Goal: Information Seeking & Learning: Check status

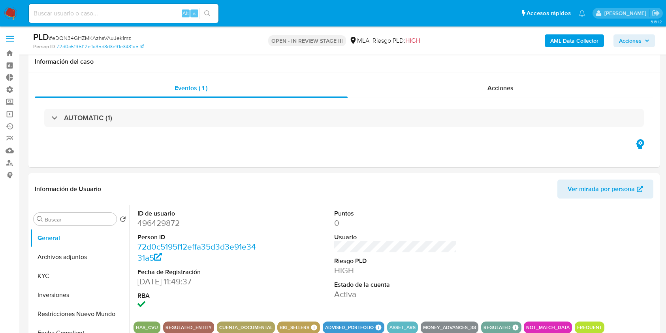
scroll to position [632, 0]
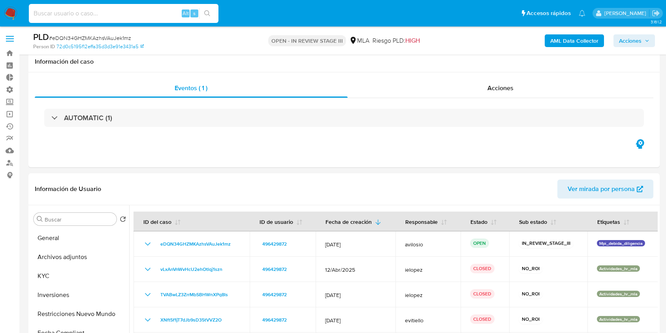
select select "10"
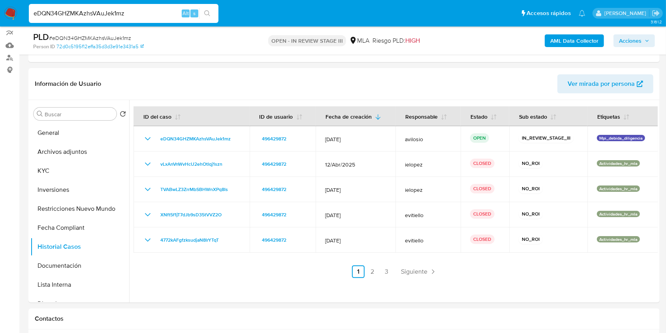
type input "eDQN34GHZMKAzhsVAuJek1mz"
click at [206, 14] on icon "search-icon" at bounding box center [207, 13] width 6 height 6
click at [199, 8] on button "search-icon" at bounding box center [207, 13] width 16 height 11
click at [207, 14] on icon "search-icon" at bounding box center [207, 13] width 6 height 6
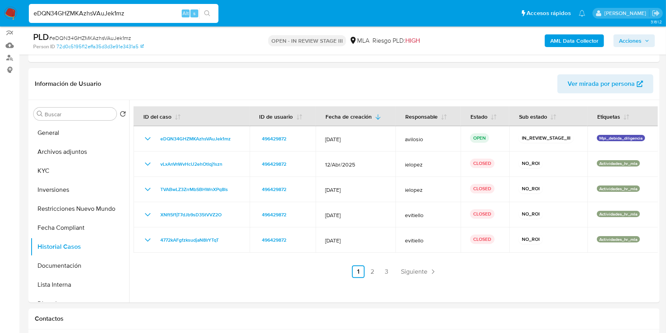
click at [207, 15] on icon "search-icon" at bounding box center [207, 13] width 6 height 6
click at [211, 14] on button "search-icon" at bounding box center [207, 13] width 16 height 11
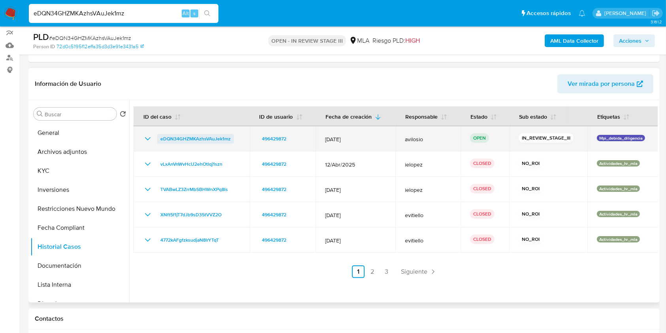
click at [179, 136] on span "eDQN34GHZMKAzhsVAuJek1mz" at bounding box center [195, 138] width 70 height 9
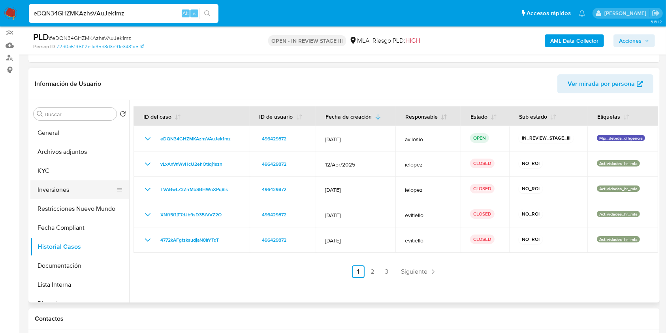
drag, startPoint x: 66, startPoint y: 186, endPoint x: 72, endPoint y: 188, distance: 6.4
click at [67, 186] on button "Inversiones" at bounding box center [76, 189] width 92 height 19
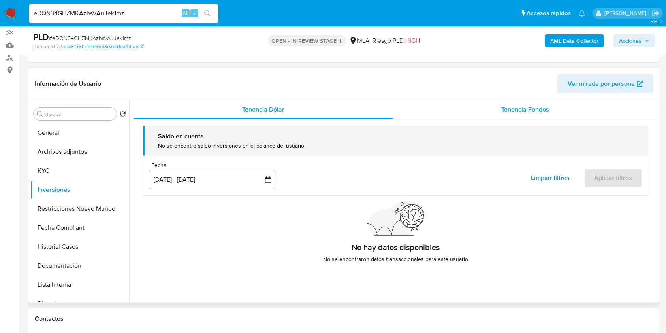
click at [524, 116] on div "Tenencia Fondos" at bounding box center [525, 109] width 265 height 19
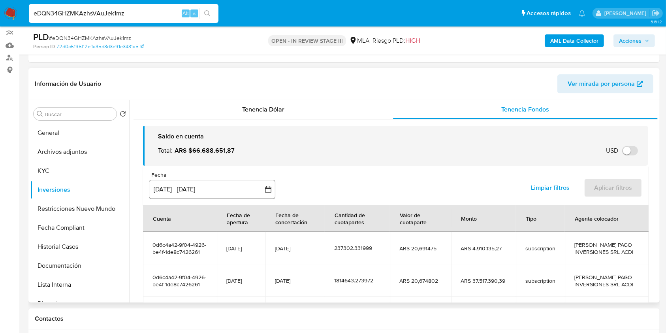
click at [231, 192] on button "5 jul 2025 - 2 oct 2025" at bounding box center [212, 189] width 126 height 19
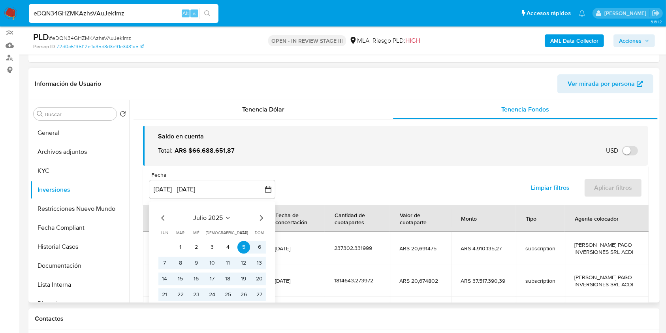
click at [162, 222] on icon "Mes anterior" at bounding box center [162, 217] width 9 height 9
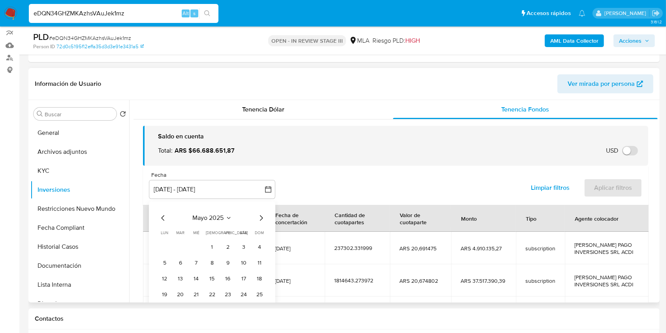
click at [162, 222] on icon "Mes anterior" at bounding box center [162, 217] width 9 height 9
click at [174, 249] on button "1" at bounding box center [180, 247] width 13 height 13
click at [178, 248] on button "1" at bounding box center [180, 247] width 13 height 13
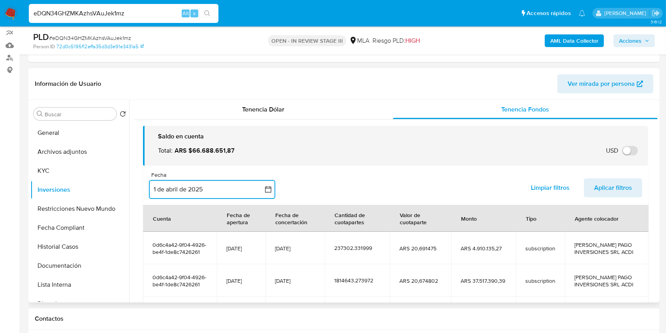
click at [237, 185] on button "1 de abril de 2025" at bounding box center [212, 189] width 126 height 19
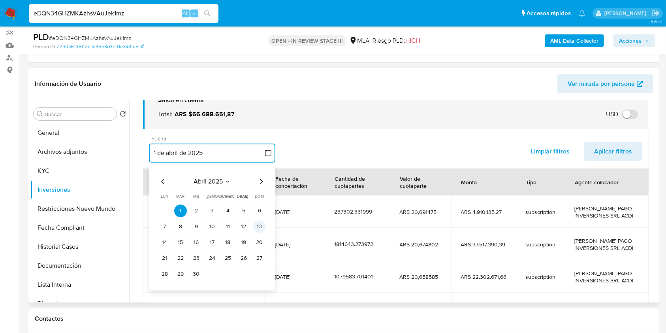
scroll to position [53, 0]
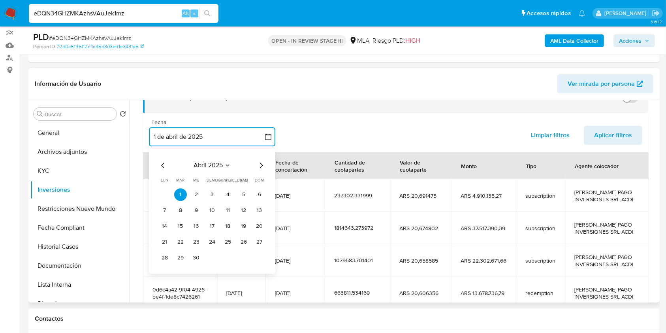
click at [260, 165] on icon "Mes siguiente" at bounding box center [260, 164] width 9 height 9
click at [259, 166] on icon "Mes siguiente" at bounding box center [260, 164] width 9 height 9
click at [257, 167] on icon "Mes siguiente" at bounding box center [260, 164] width 9 height 9
drag, startPoint x: 257, startPoint y: 168, endPoint x: 256, endPoint y: 172, distance: 4.5
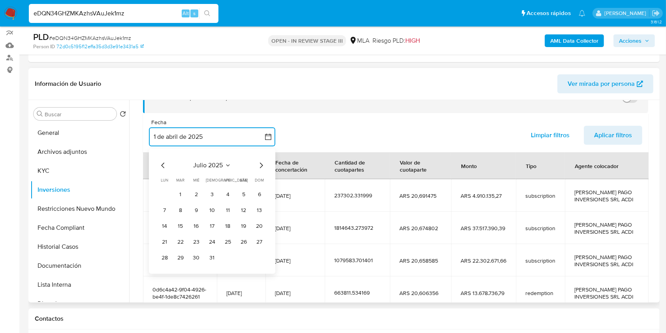
click at [257, 168] on icon "Mes siguiente" at bounding box center [260, 164] width 9 height 9
click at [180, 258] on button "30" at bounding box center [180, 257] width 13 height 13
click at [211, 144] on button "button" at bounding box center [212, 136] width 126 height 19
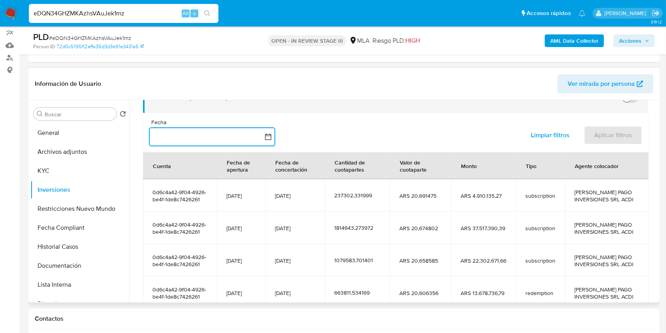
click at [189, 141] on button "button" at bounding box center [212, 136] width 126 height 19
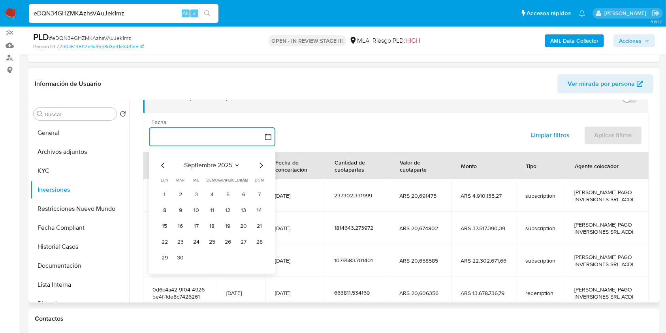
click at [164, 164] on icon "Mes anterior" at bounding box center [162, 164] width 9 height 9
click at [163, 164] on icon "Mes anterior" at bounding box center [162, 164] width 9 height 9
click at [255, 196] on button "1" at bounding box center [259, 194] width 13 height 13
click at [257, 163] on icon "Mes siguiente" at bounding box center [260, 164] width 9 height 9
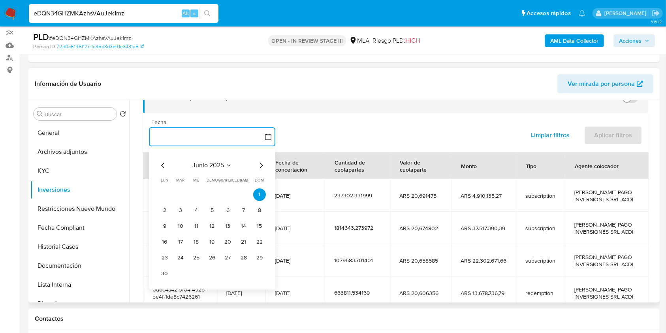
click at [257, 163] on icon "Mes siguiente" at bounding box center [260, 164] width 9 height 9
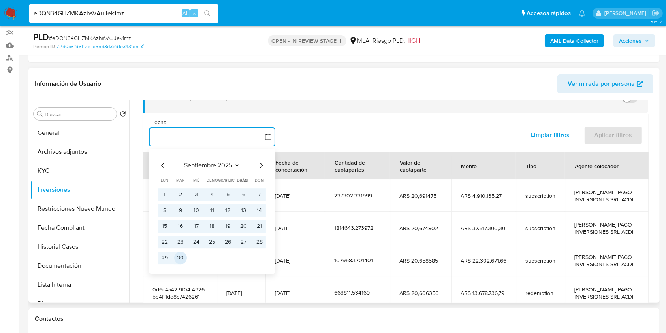
click at [183, 256] on button "30" at bounding box center [180, 257] width 13 height 13
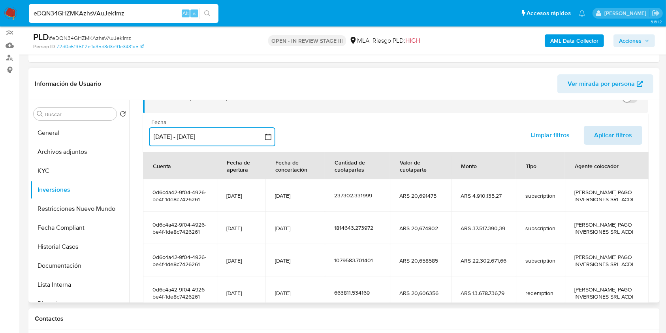
click at [599, 140] on span "Aplicar filtros" at bounding box center [613, 134] width 38 height 17
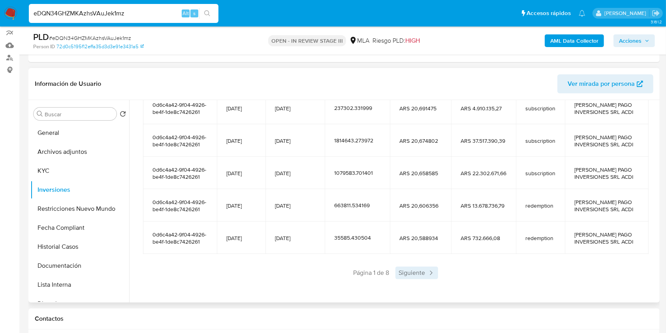
click at [411, 279] on span "Siguiente" at bounding box center [416, 272] width 43 height 13
click at [435, 279] on span "Siguiente" at bounding box center [440, 272] width 43 height 13
click at [436, 279] on span "Siguiente" at bounding box center [440, 272] width 43 height 13
click at [437, 279] on span "Siguiente" at bounding box center [440, 272] width 43 height 13
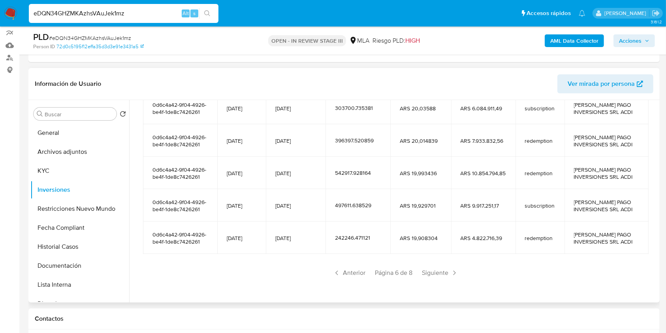
click at [437, 279] on span "Siguiente" at bounding box center [440, 272] width 43 height 13
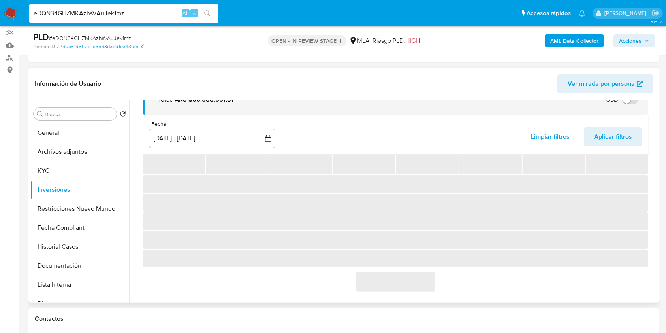
scroll to position [53, 0]
click at [437, 294] on div "Saldo en cuenta Total : ARS $66.688.651,87 USD Cambiar entre moneda local y USD…" at bounding box center [396, 183] width 524 height 230
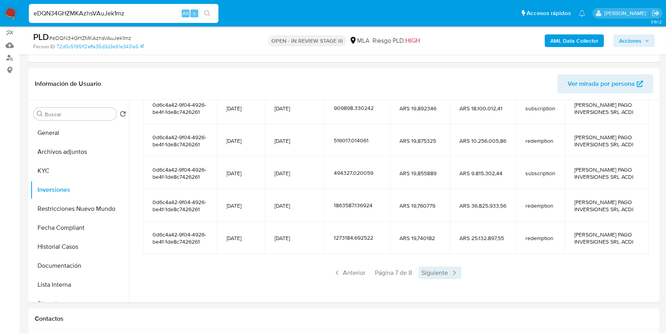
scroll to position [175, 0]
click at [432, 269] on span "Siguiente" at bounding box center [440, 272] width 43 height 13
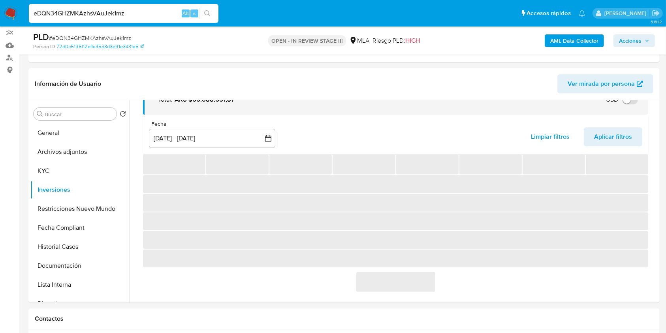
scroll to position [57, 0]
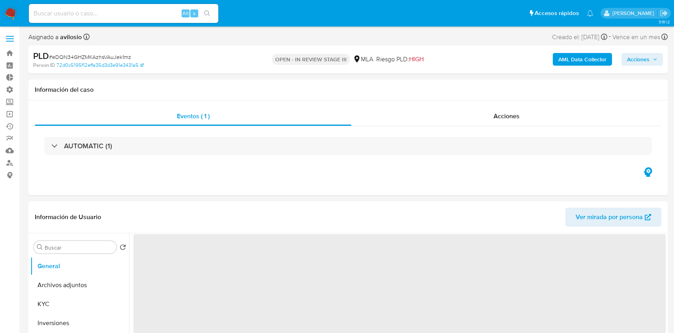
select select "10"
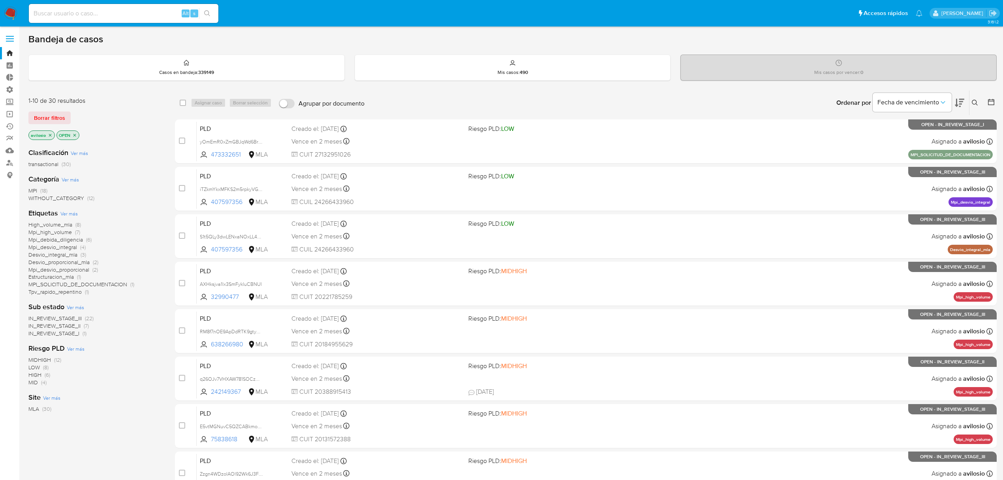
click at [51, 138] on p "avilosio" at bounding box center [42, 135] width 26 height 9
click at [51, 134] on icon "close-filter" at bounding box center [50, 135] width 5 height 5
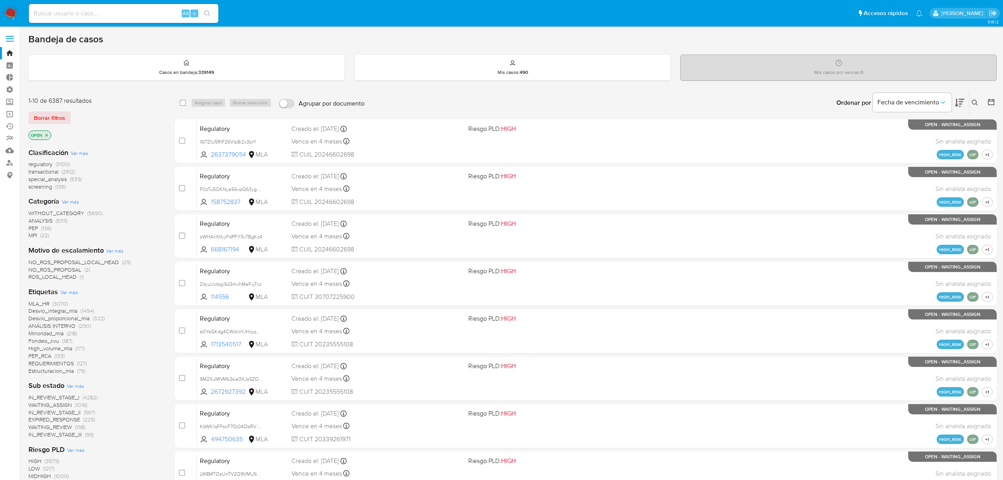
click at [50, 363] on span "REQUERIMIENTOS" at bounding box center [50, 363] width 45 height 8
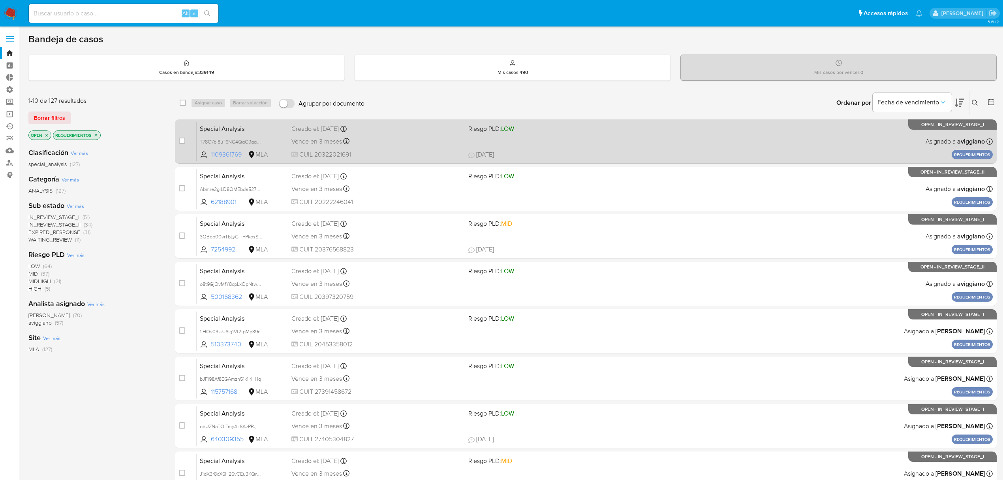
click at [220, 156] on span "1109361769" at bounding box center [229, 154] width 36 height 9
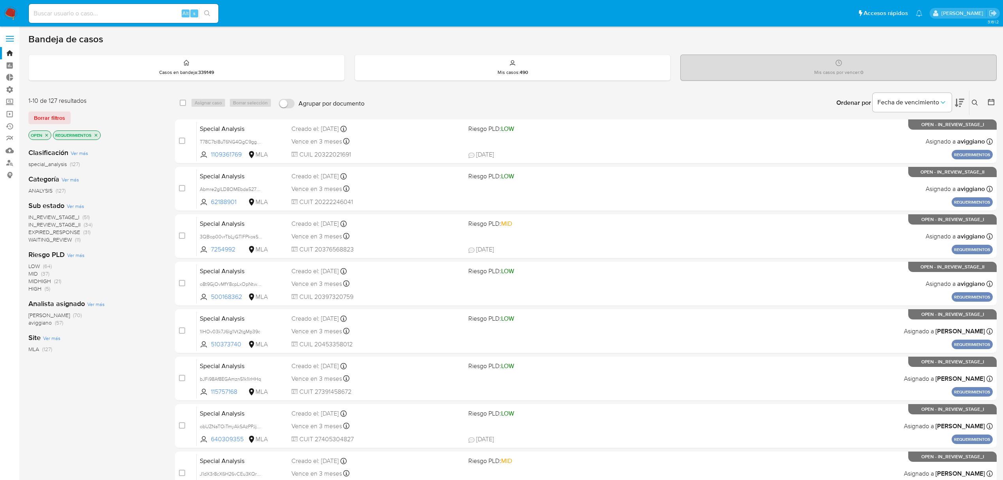
click at [47, 135] on icon "close-filter" at bounding box center [46, 135] width 3 height 3
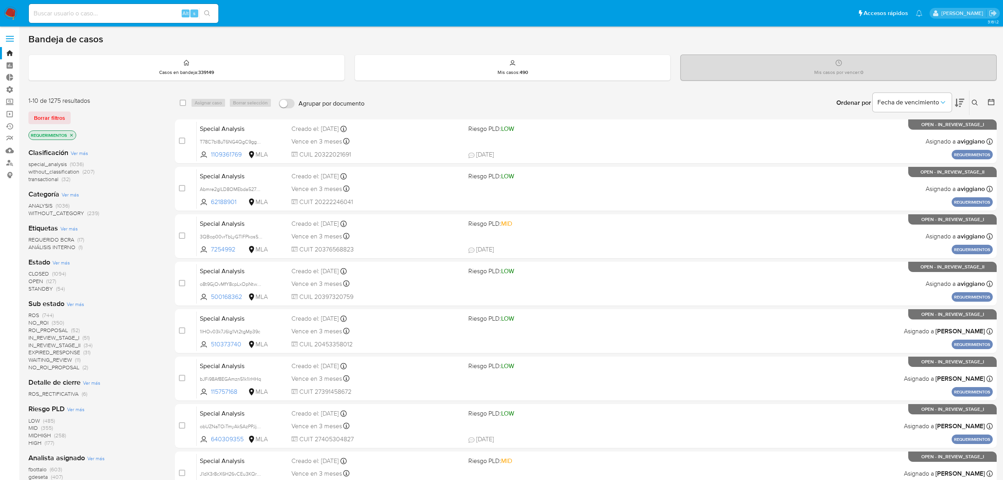
click at [34, 272] on span "CLOSED" at bounding box center [38, 273] width 21 height 8
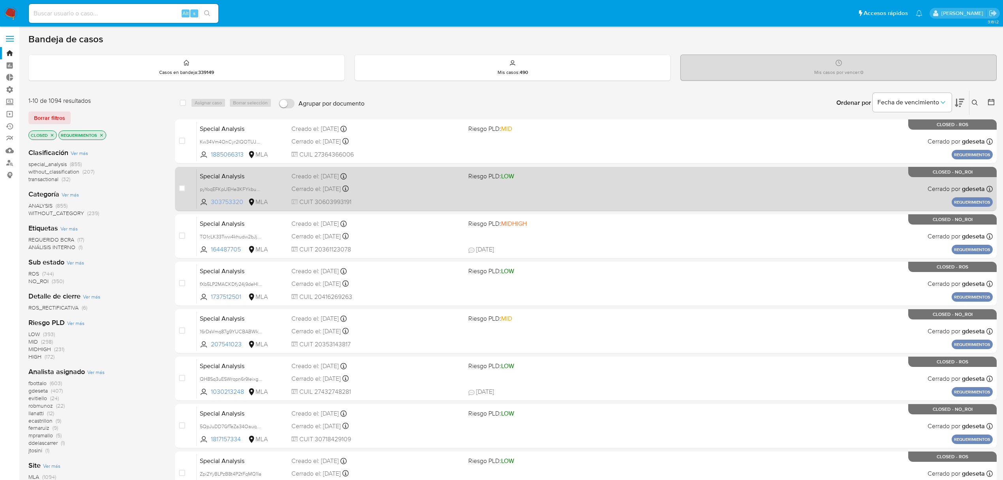
click at [216, 203] on span "303753320" at bounding box center [229, 202] width 36 height 9
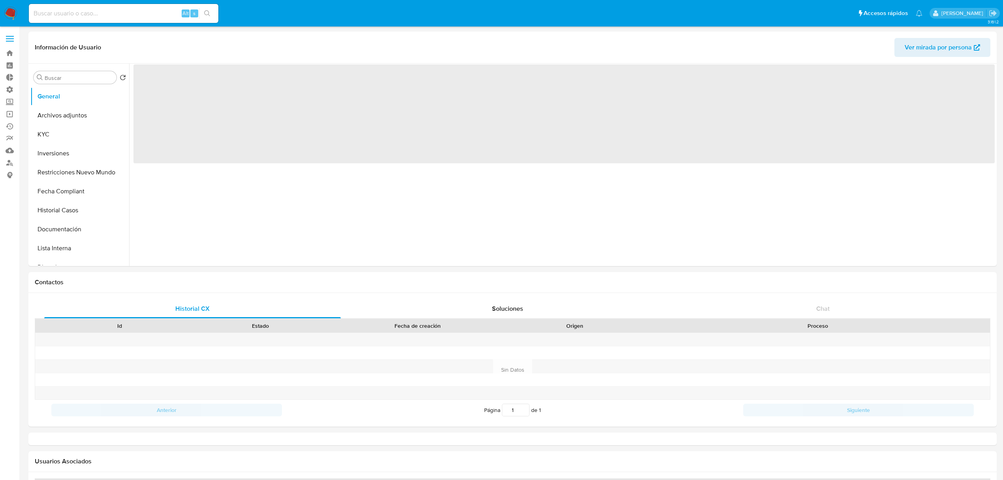
select select "10"
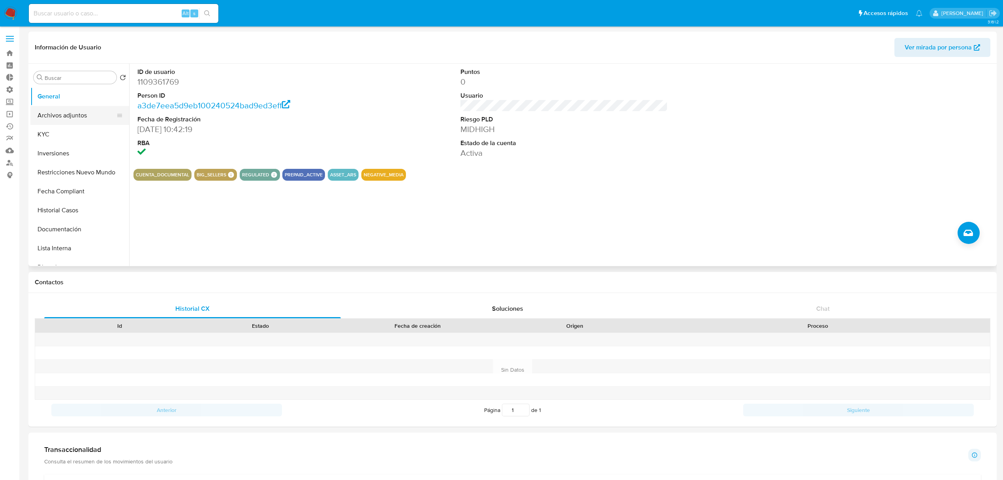
click at [66, 117] on button "Archivos adjuntos" at bounding box center [76, 115] width 92 height 19
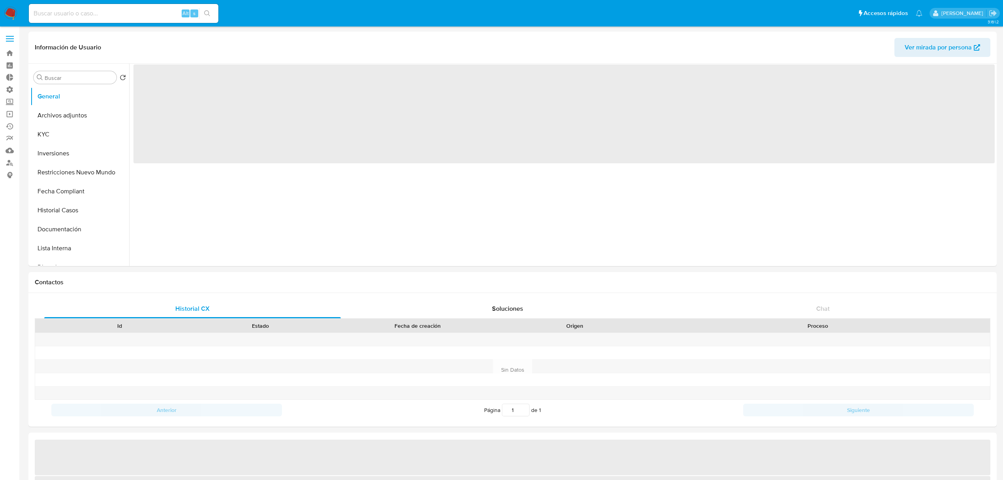
select select "10"
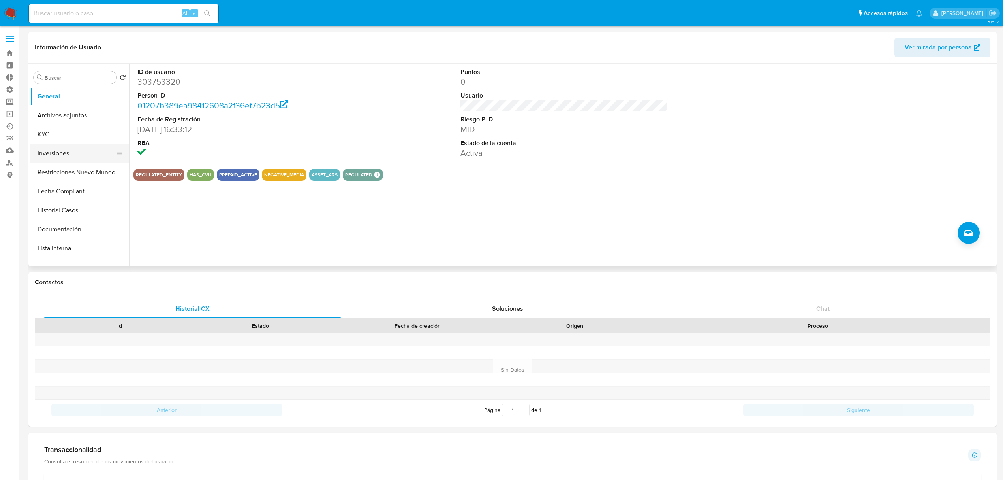
click at [73, 149] on button "Inversiones" at bounding box center [76, 153] width 92 height 19
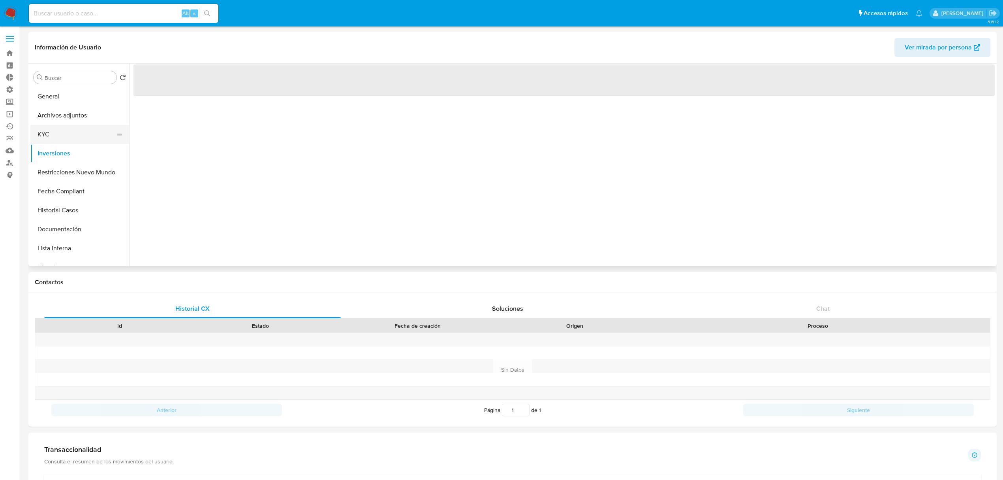
click at [86, 132] on button "KYC" at bounding box center [76, 134] width 92 height 19
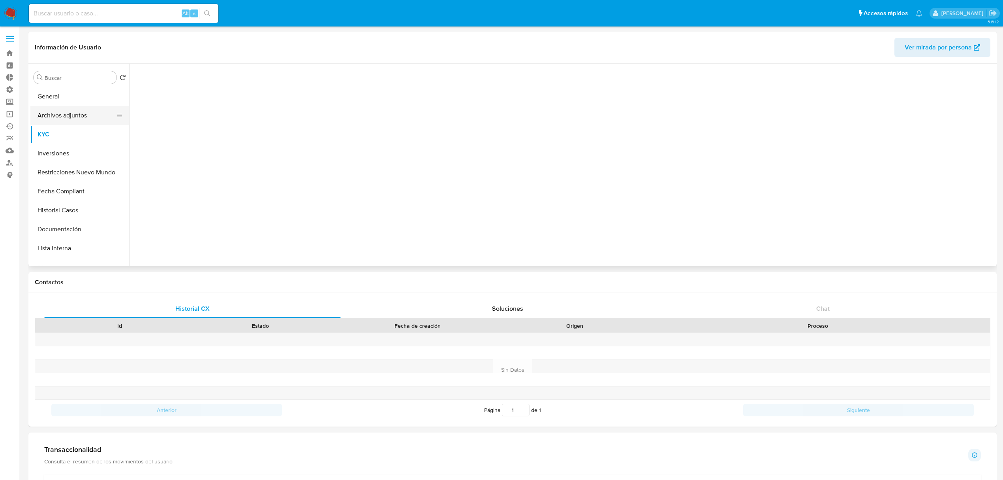
click at [80, 117] on button "Archivos adjuntos" at bounding box center [76, 115] width 92 height 19
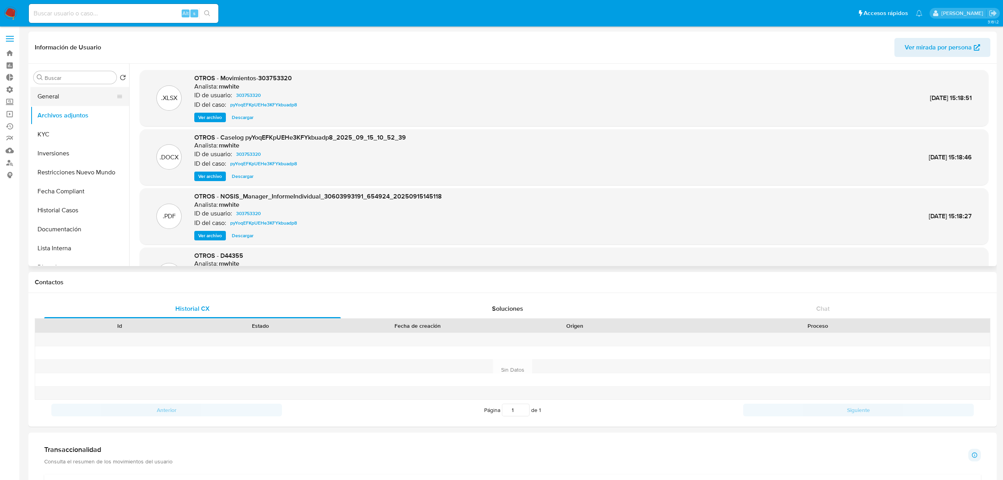
click at [60, 97] on button "General" at bounding box center [76, 96] width 92 height 19
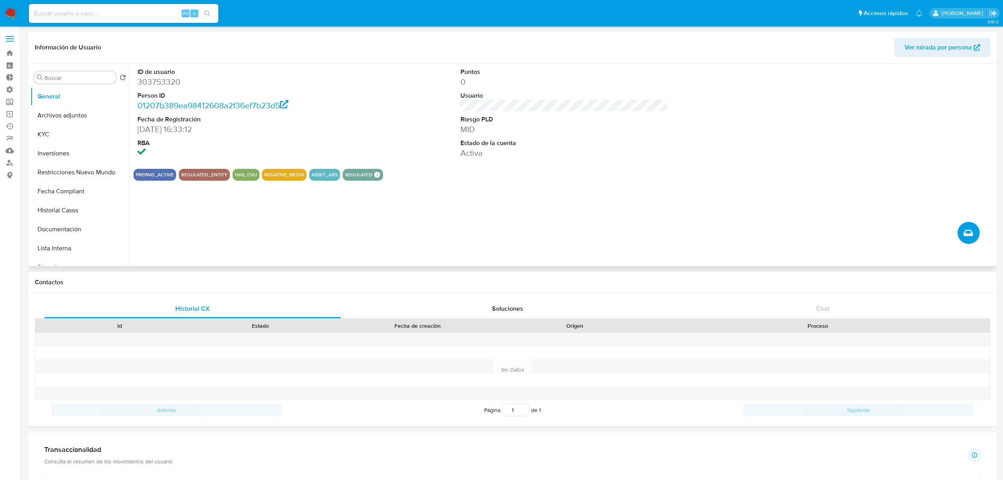
click at [969, 234] on icon "Crear caso manual" at bounding box center [968, 232] width 9 height 9
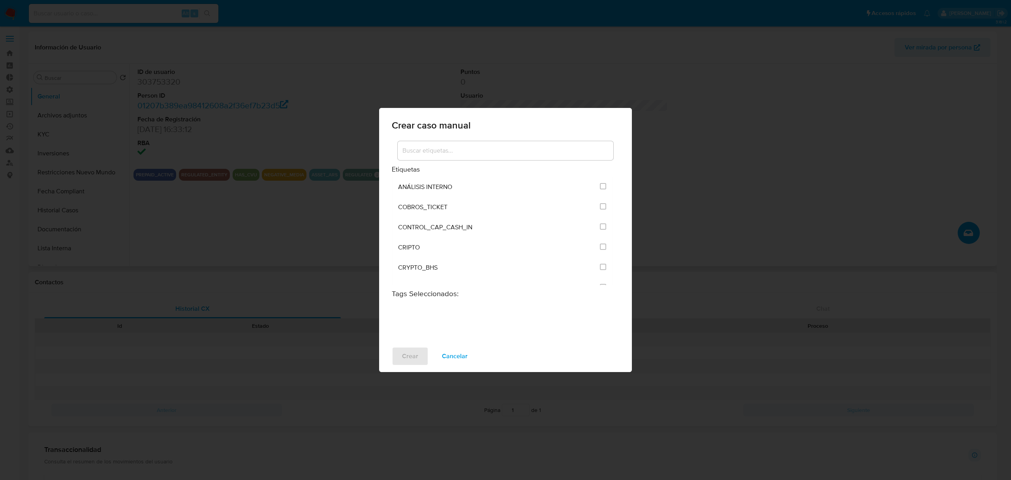
click at [463, 143] on div at bounding box center [506, 150] width 216 height 19
click at [463, 148] on input at bounding box center [506, 150] width 216 height 10
click at [421, 189] on span "ANÁLISIS INTERNO" at bounding box center [425, 187] width 54 height 8
click at [595, 186] on li "ANÁLISIS INTERNO" at bounding box center [502, 187] width 221 height 20
click at [600, 189] on input "1887" at bounding box center [603, 186] width 6 height 6
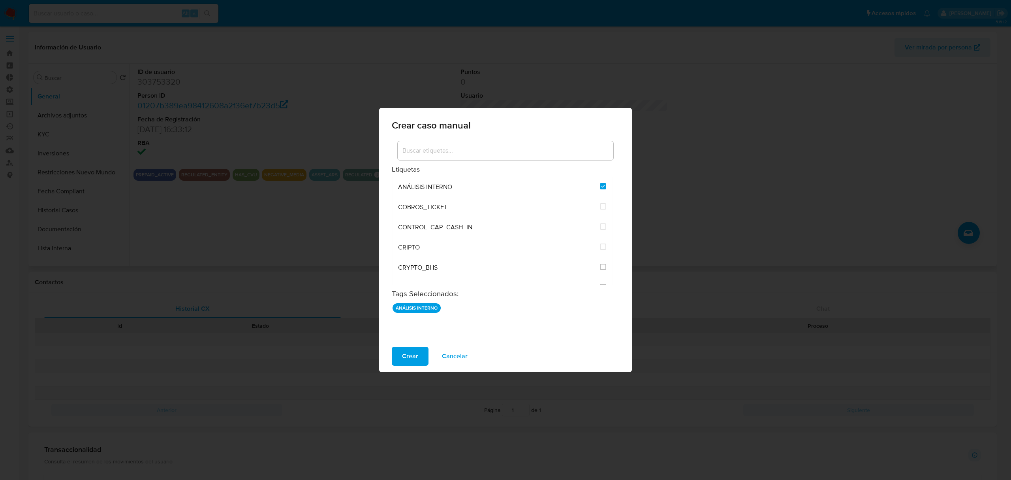
click at [756, 100] on div "Crear caso manual Etiquetas ANÁLISIS INTERNO COBROS_TICKET CONTROL_CAP_CASH_IN …" at bounding box center [505, 240] width 1011 height 480
click at [744, 218] on div "Crear caso manual Etiquetas ANÁLISIS INTERNO COBROS_TICKET CONTROL_CAP_CASH_IN …" at bounding box center [505, 240] width 1011 height 480
click at [461, 354] on span "Cancelar" at bounding box center [455, 355] width 26 height 17
checkbox input "false"
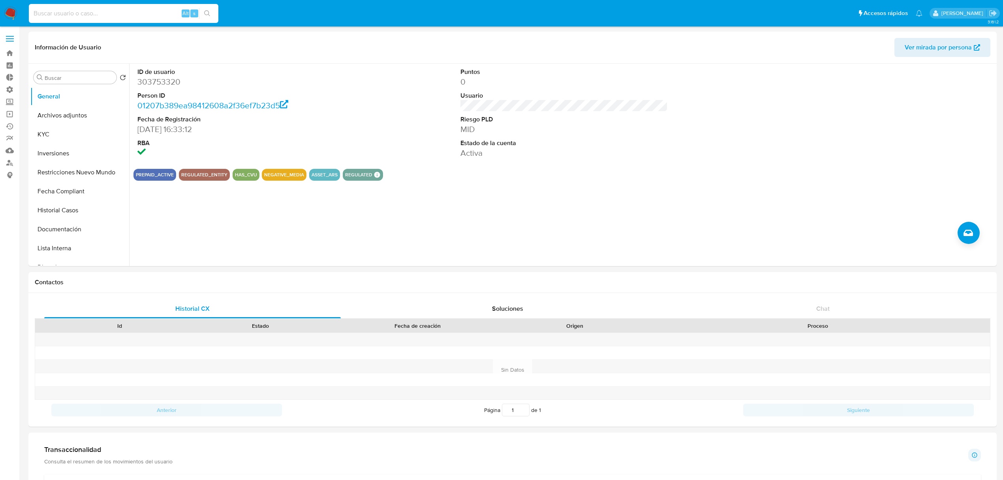
click at [133, 18] on input at bounding box center [124, 13] width 190 height 10
click at [13, 16] on img at bounding box center [10, 13] width 13 height 13
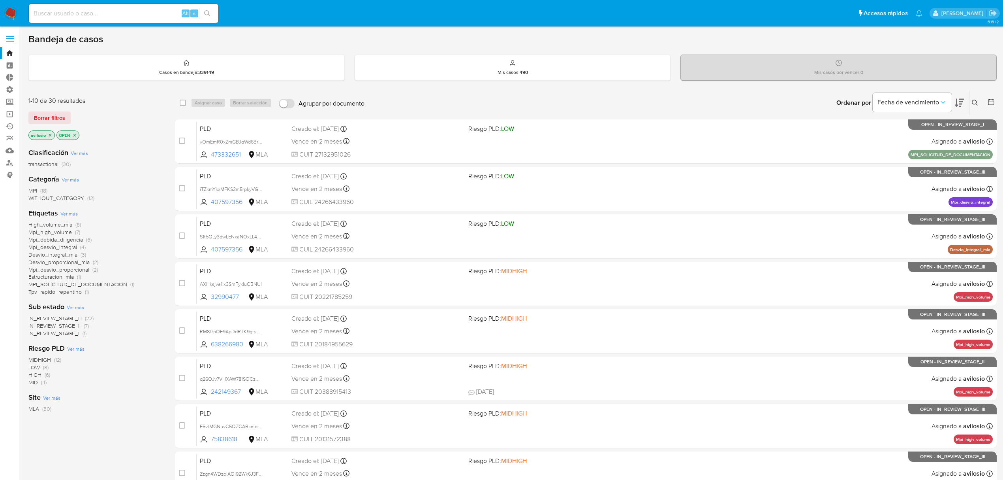
click at [76, 135] on icon "close-filter" at bounding box center [74, 135] width 5 height 5
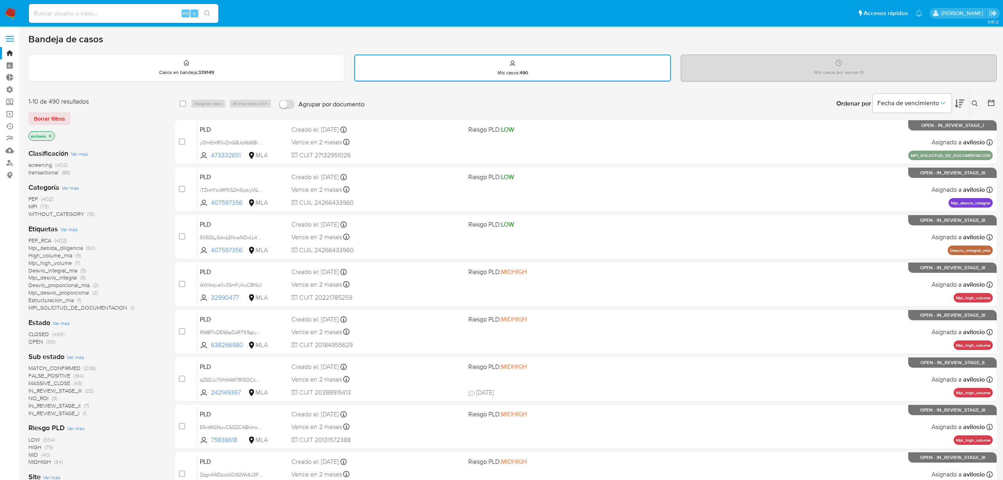
click at [51, 137] on icon "close-filter" at bounding box center [50, 136] width 5 height 5
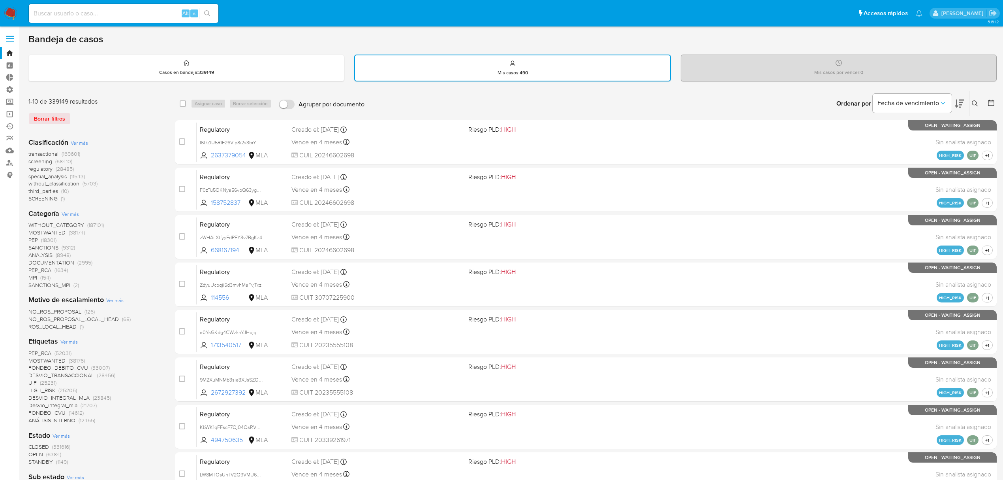
click at [70, 344] on span "Ver más" at bounding box center [68, 341] width 17 height 7
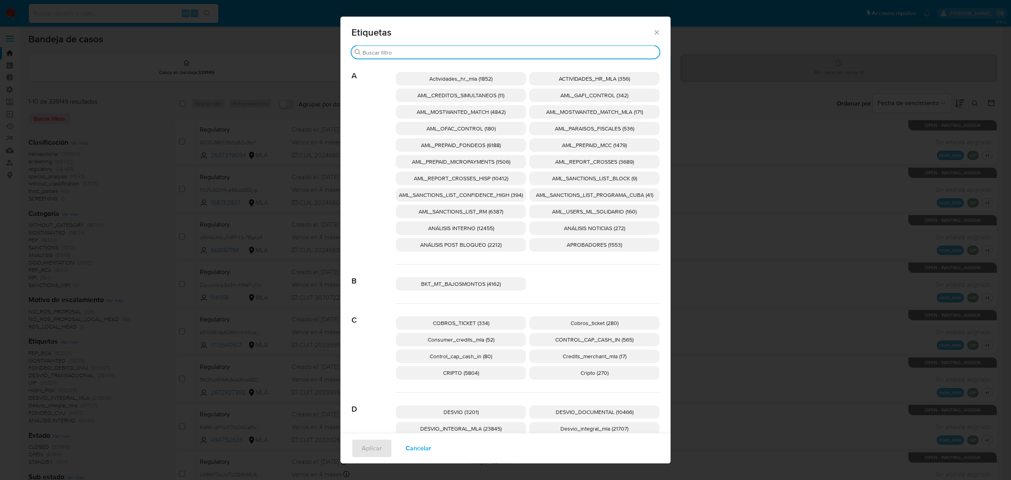
click at [422, 50] on input "Buscar" at bounding box center [510, 52] width 294 height 7
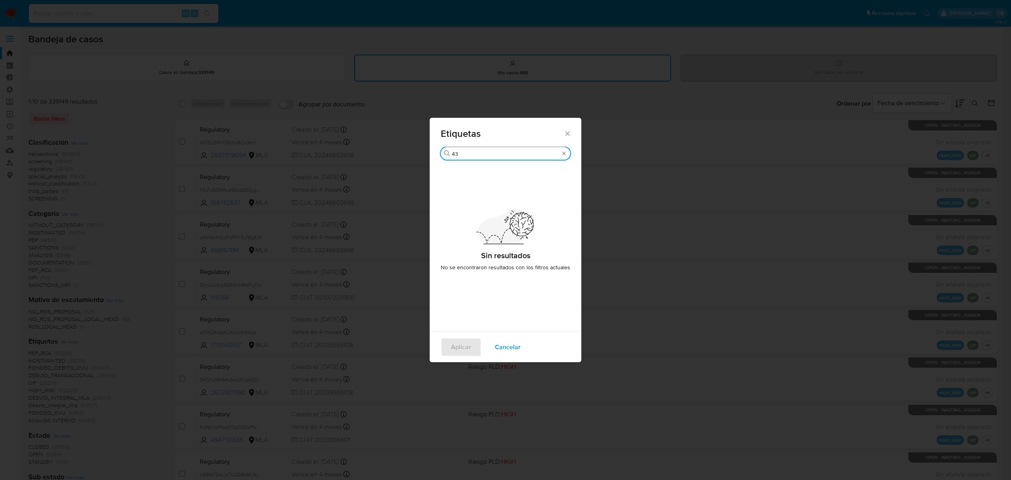
type input "4"
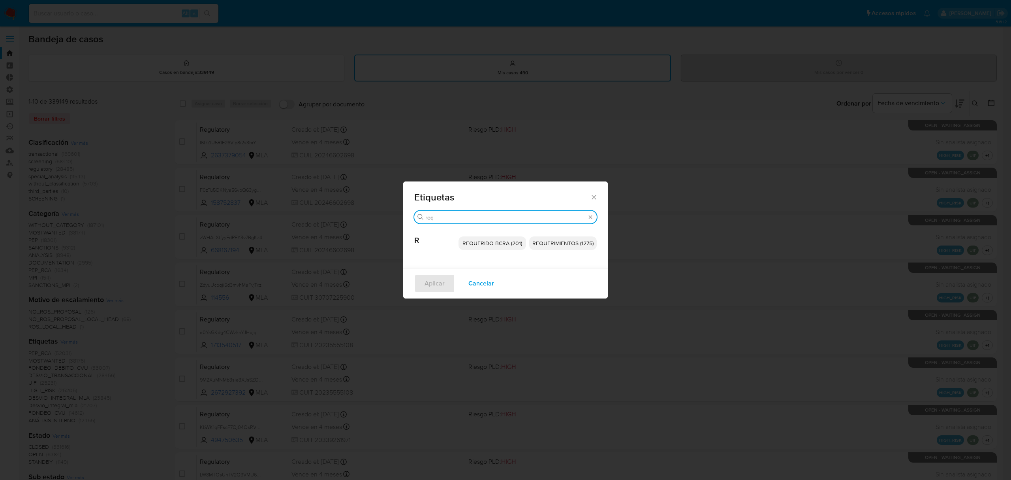
type input "req"
click at [546, 241] on span "REQUERIMIENTOS (1275)" at bounding box center [562, 243] width 61 height 8
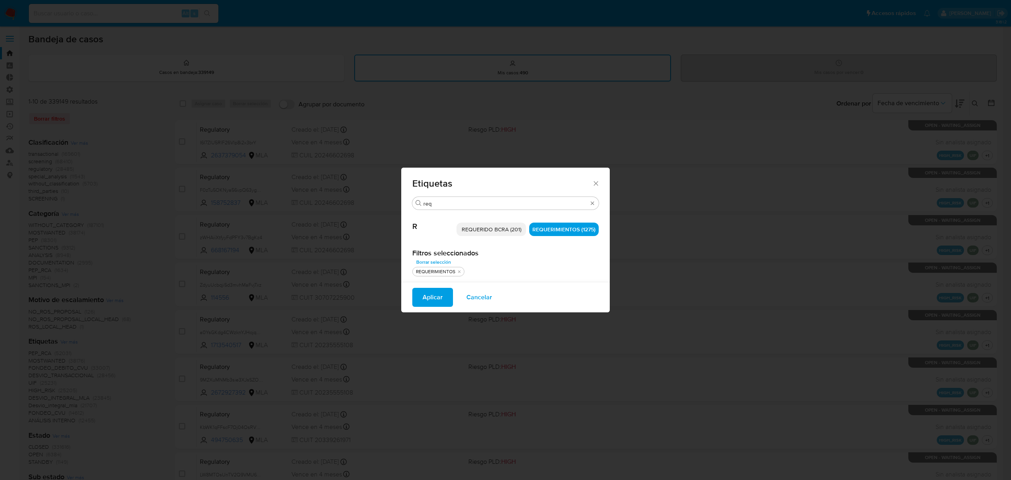
click at [438, 303] on span "Aplicar" at bounding box center [433, 296] width 20 height 17
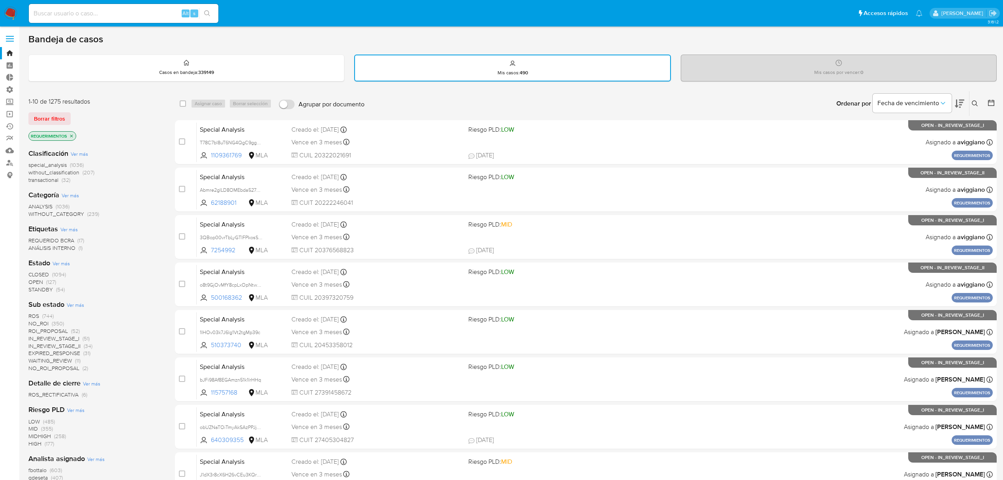
click at [41, 280] on span "OPEN" at bounding box center [35, 282] width 15 height 8
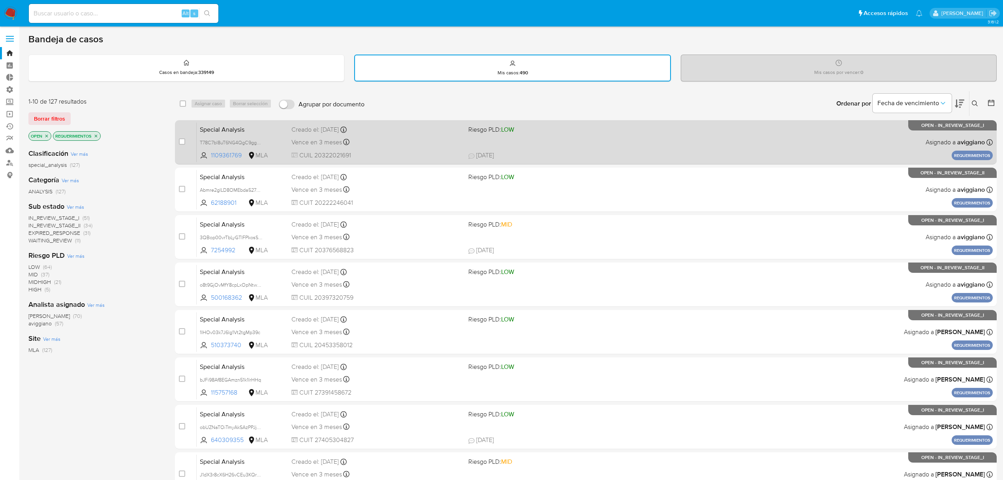
click at [448, 138] on div "Vence en 3 meses Vence el [DATE] 17:40:29" at bounding box center [377, 142] width 171 height 11
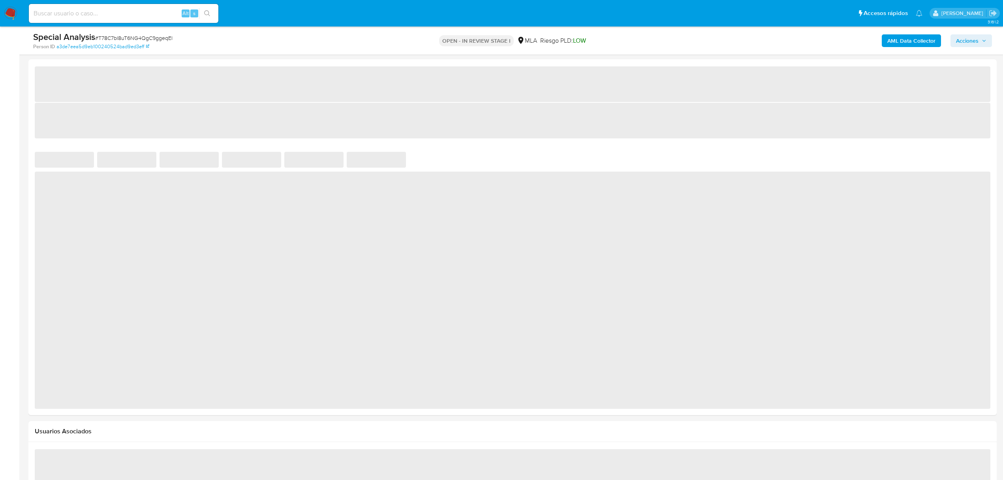
scroll to position [563, 0]
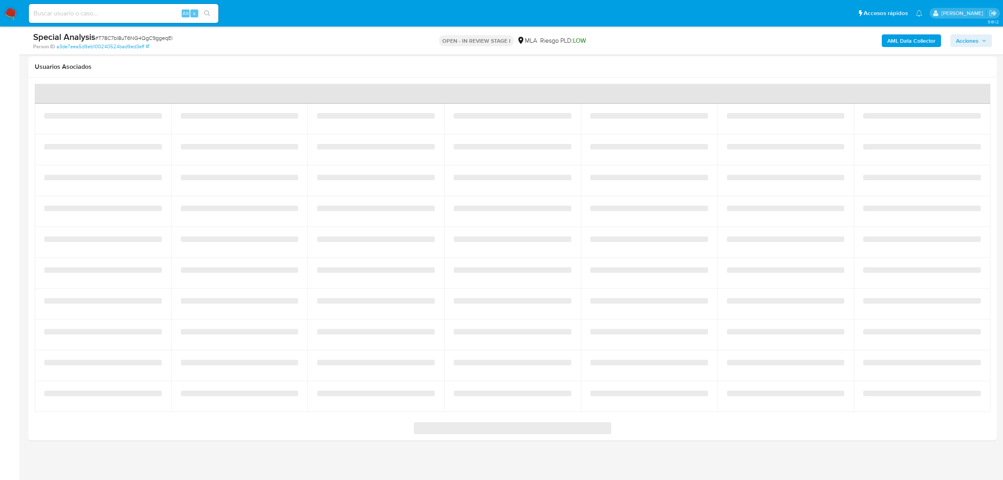
select select "10"
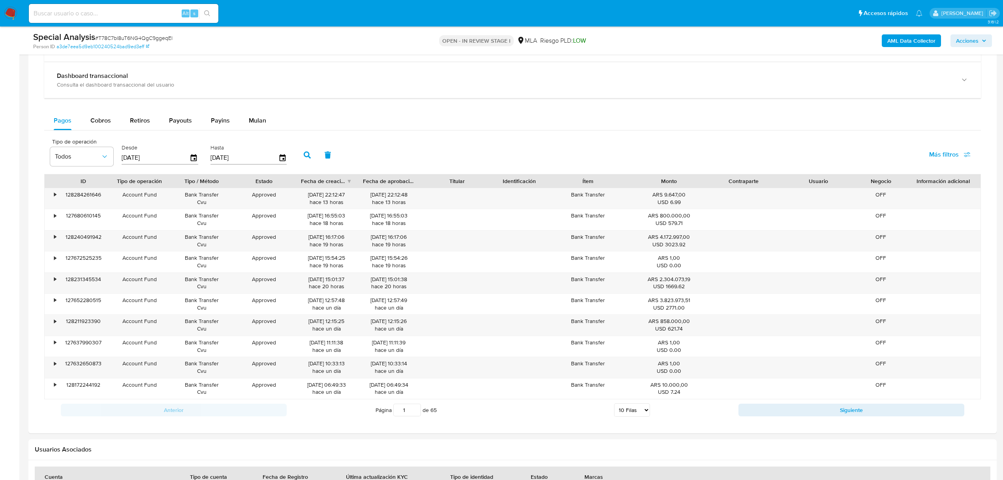
scroll to position [632, 0]
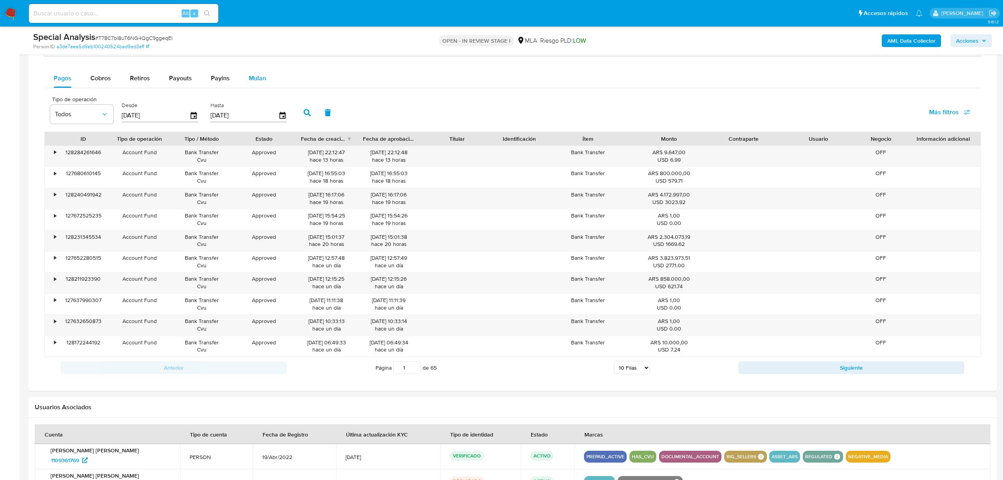
click at [257, 81] on span "Mulan" at bounding box center [257, 77] width 17 height 9
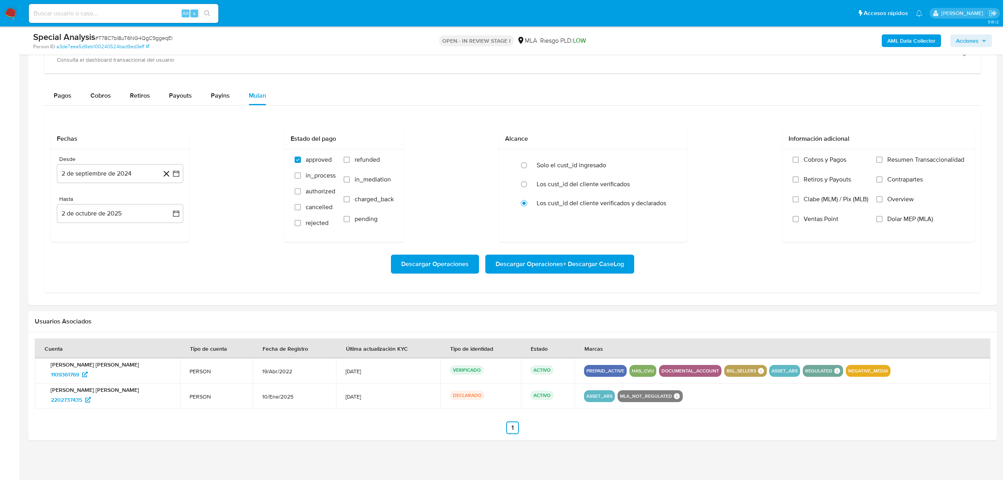
scroll to position [617, 0]
click at [877, 215] on label "Dolar MEP (MLA)" at bounding box center [921, 225] width 88 height 20
click at [877, 216] on input "Dolar MEP (MLA)" at bounding box center [880, 219] width 6 height 6
click at [622, 264] on span "Descargar Operaciones + Descargar CaseLog" at bounding box center [560, 263] width 128 height 17
